Goal: Task Accomplishment & Management: Manage account settings

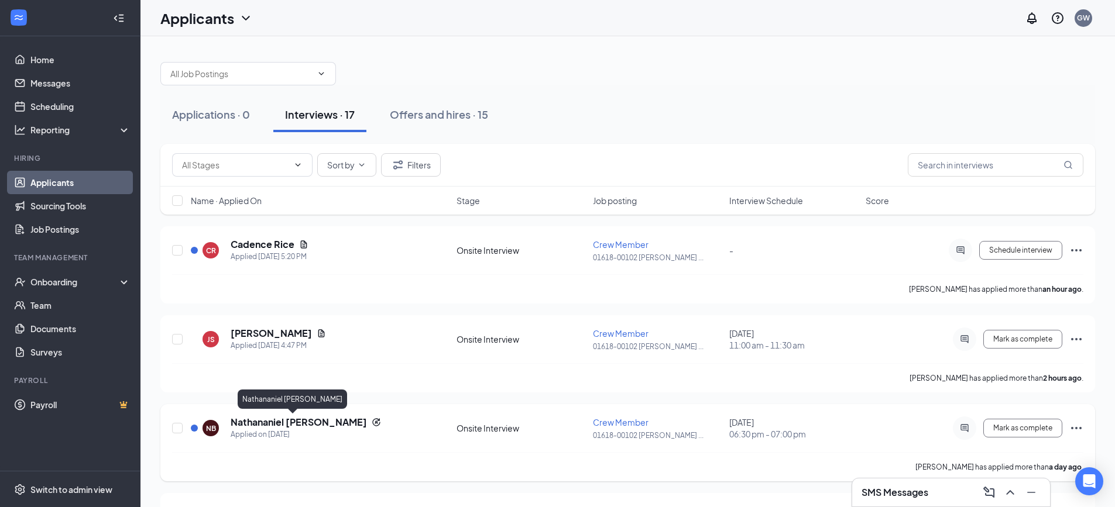
click at [282, 424] on h5 "Nathananiel [PERSON_NAME]" at bounding box center [299, 422] width 136 height 13
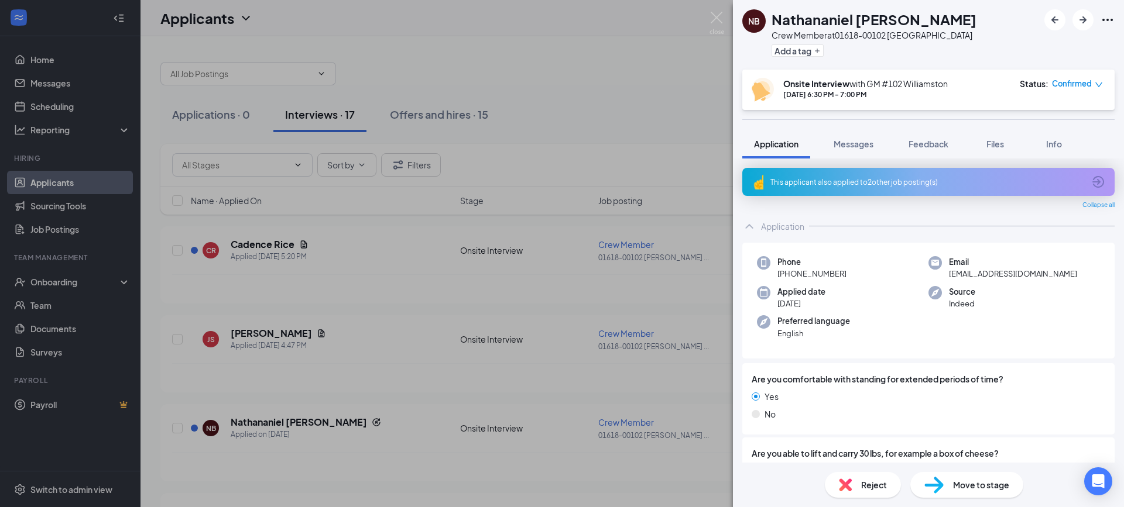
click at [279, 309] on div "NB Nathananiel [PERSON_NAME] Crew Member at 01618-00102 Williamston Add a tag O…" at bounding box center [562, 253] width 1124 height 507
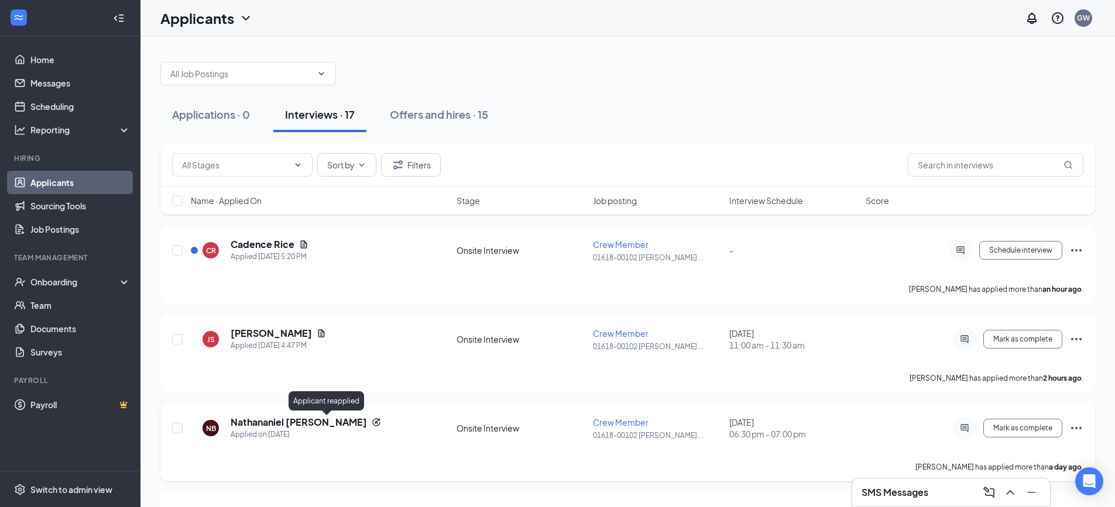
click at [372, 421] on icon "Reapply" at bounding box center [376, 422] width 9 height 9
click at [323, 336] on icon "Document" at bounding box center [321, 333] width 9 height 9
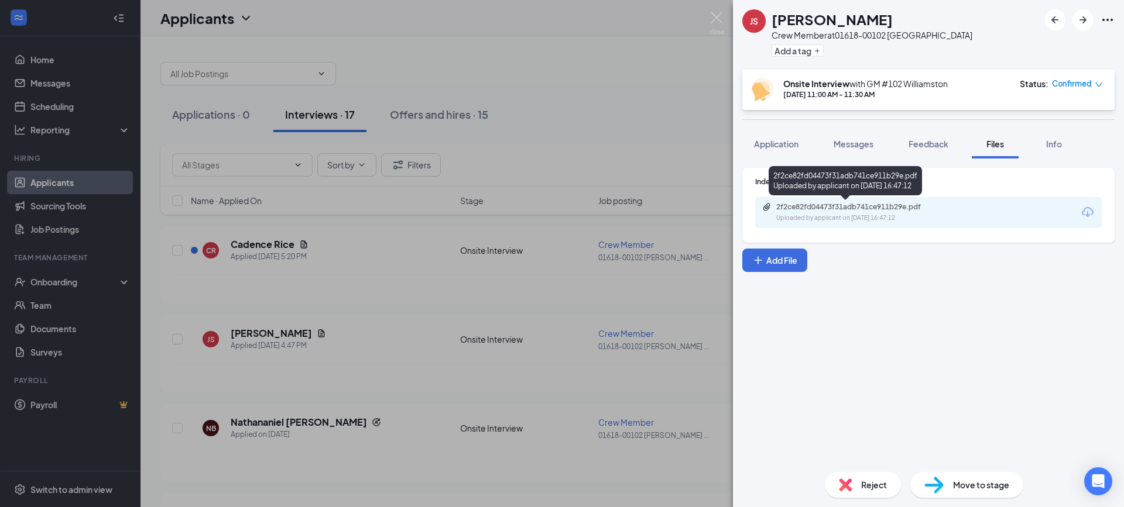
click at [807, 218] on div "Uploaded by applicant on [DATE] 16:47:12" at bounding box center [864, 218] width 176 height 9
click at [325, 304] on div "JS [PERSON_NAME] Crew Member at 01618-00102 Williamston Add a tag Onsite Interv…" at bounding box center [562, 253] width 1124 height 507
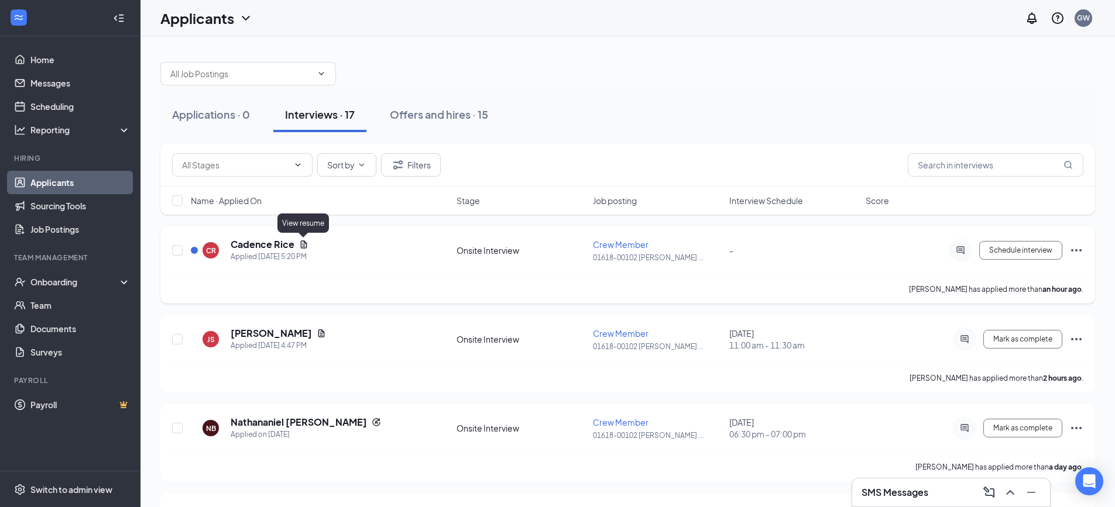
click at [303, 246] on icon "Document" at bounding box center [303, 244] width 9 height 9
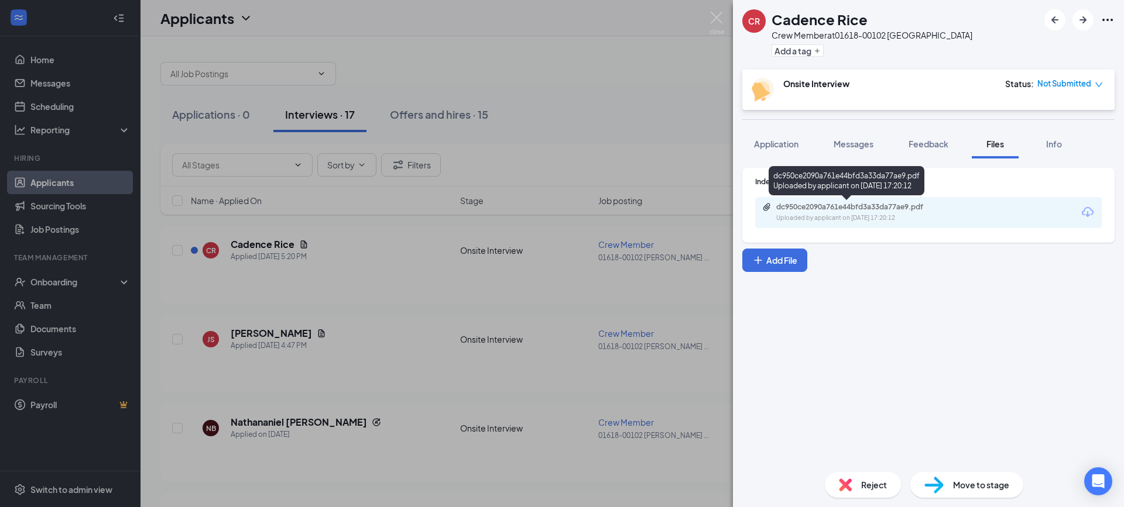
click at [811, 204] on div "dc950ce2090a761e44bfd3a33da77ae9.pdf" at bounding box center [858, 207] width 164 height 9
click at [413, 293] on div "CR Cadence Rice Crew Member at 01618-00102 Williamston Add a tag Onsite Intervi…" at bounding box center [562, 253] width 1124 height 507
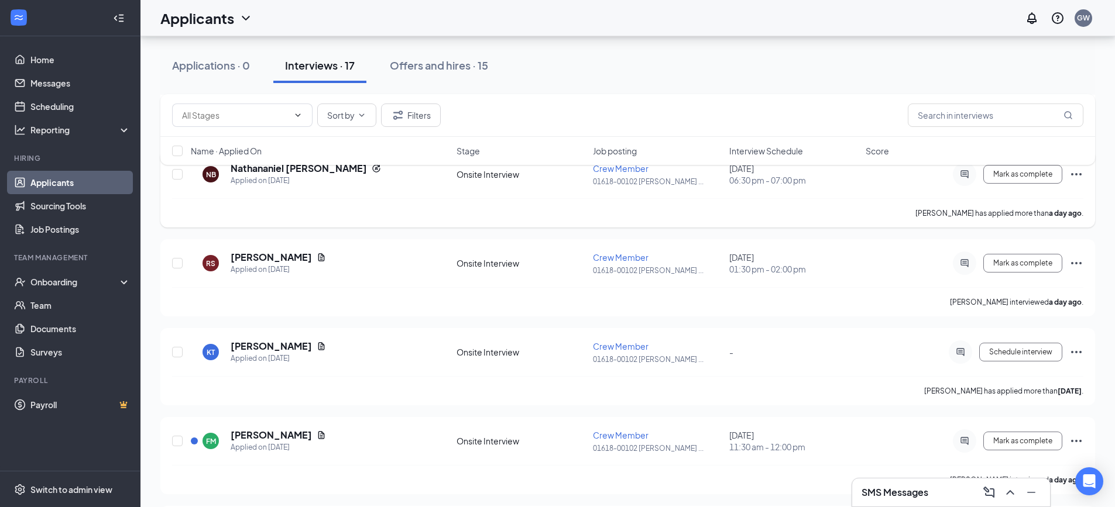
scroll to position [293, 0]
